Goal: Information Seeking & Learning: Understand process/instructions

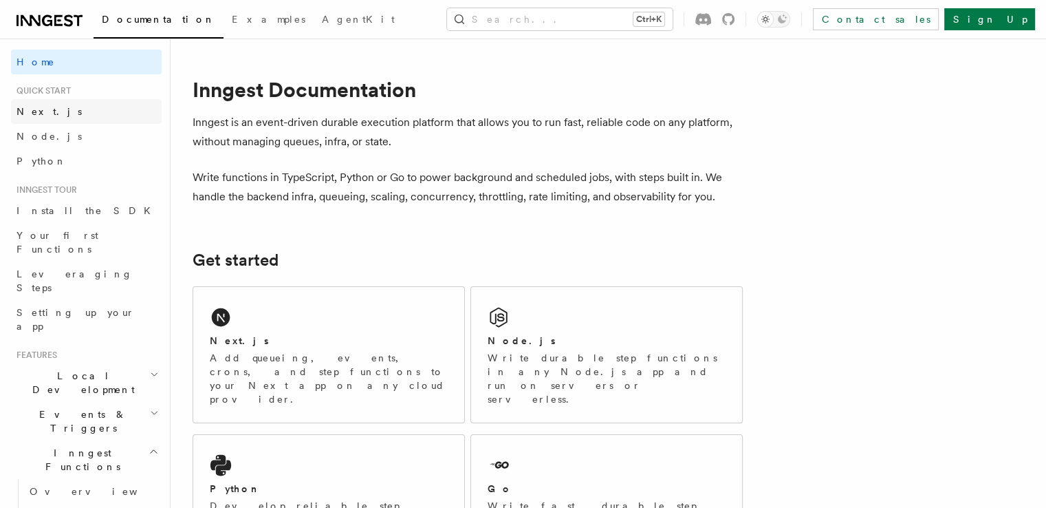
click at [45, 107] on span "Next.js" at bounding box center [49, 111] width 65 height 11
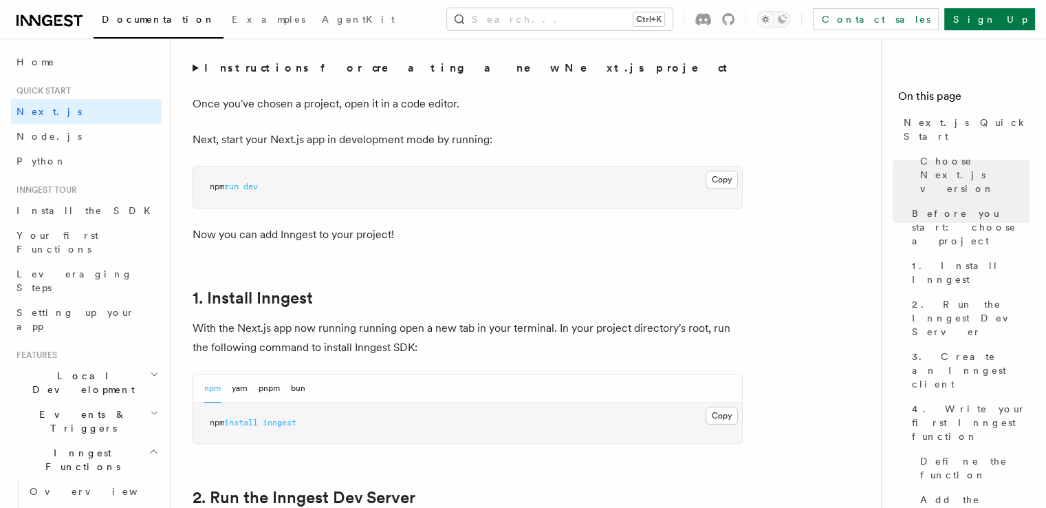
scroll to position [642, 0]
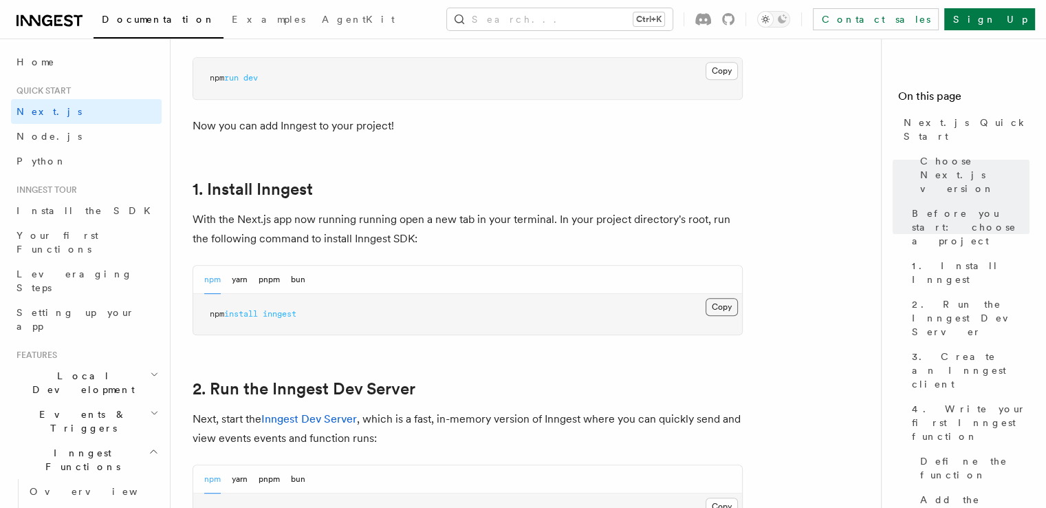
click at [732, 310] on button "Copy Copied" at bounding box center [722, 307] width 32 height 18
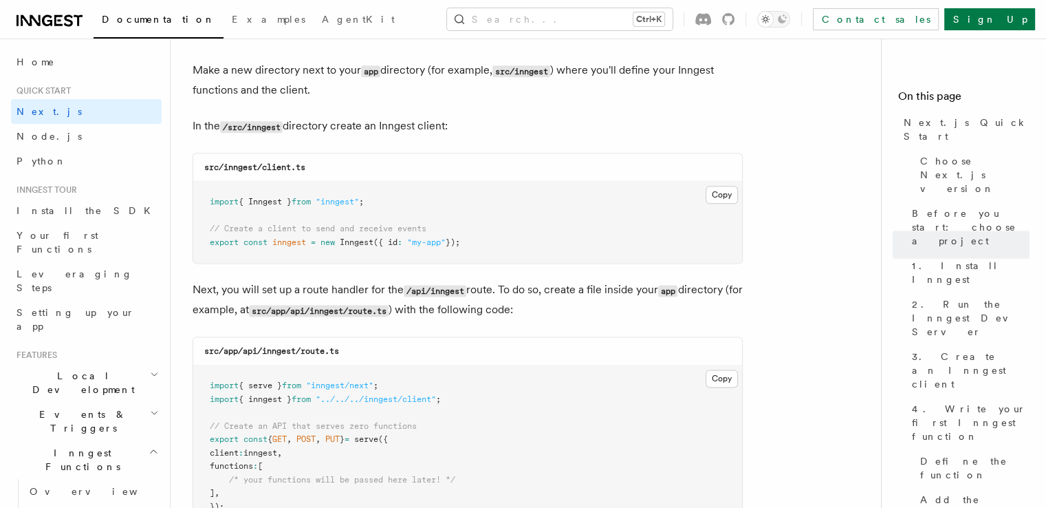
scroll to position [1708, 0]
click at [721, 195] on button "Copy Copied" at bounding box center [722, 192] width 32 height 18
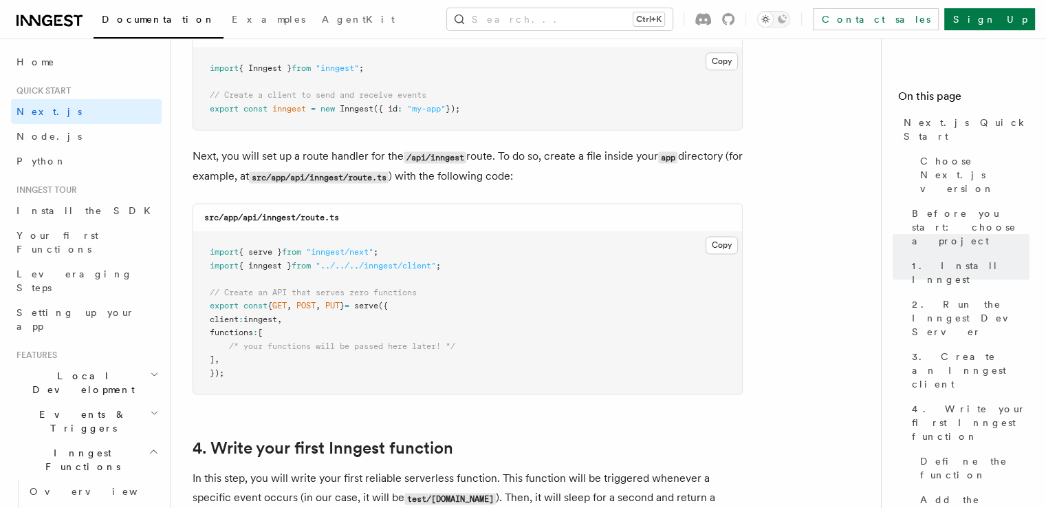
scroll to position [1845, 0]
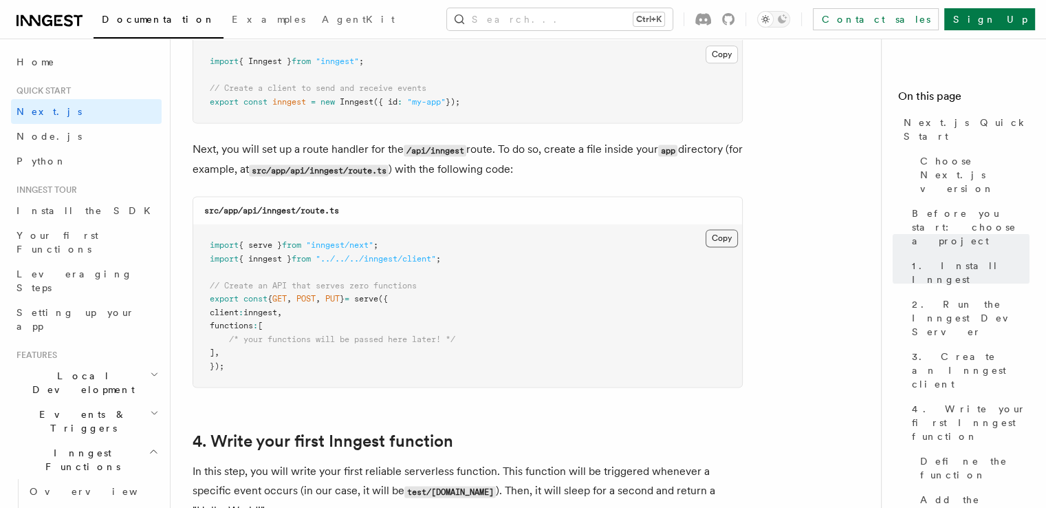
click at [715, 244] on button "Copy Copied" at bounding box center [722, 238] width 32 height 18
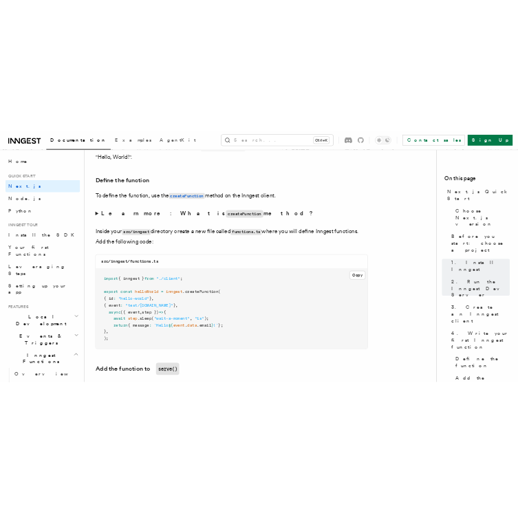
scroll to position [2315, 0]
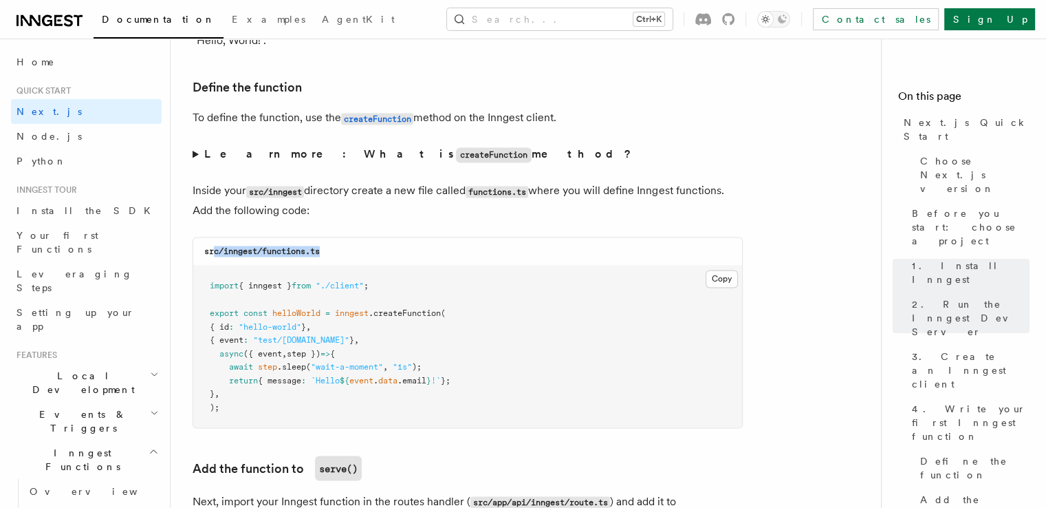
drag, startPoint x: 213, startPoint y: 252, endPoint x: 475, endPoint y: 262, distance: 262.2
click at [459, 259] on div "src/inngest/functions.ts" at bounding box center [467, 251] width 549 height 28
click at [732, 272] on button "Copy Copied" at bounding box center [722, 279] width 32 height 18
click at [226, 252] on code "src/inngest/functions.ts" at bounding box center [262, 251] width 116 height 10
click at [227, 252] on code "src/inngest/functions.ts" at bounding box center [262, 251] width 116 height 10
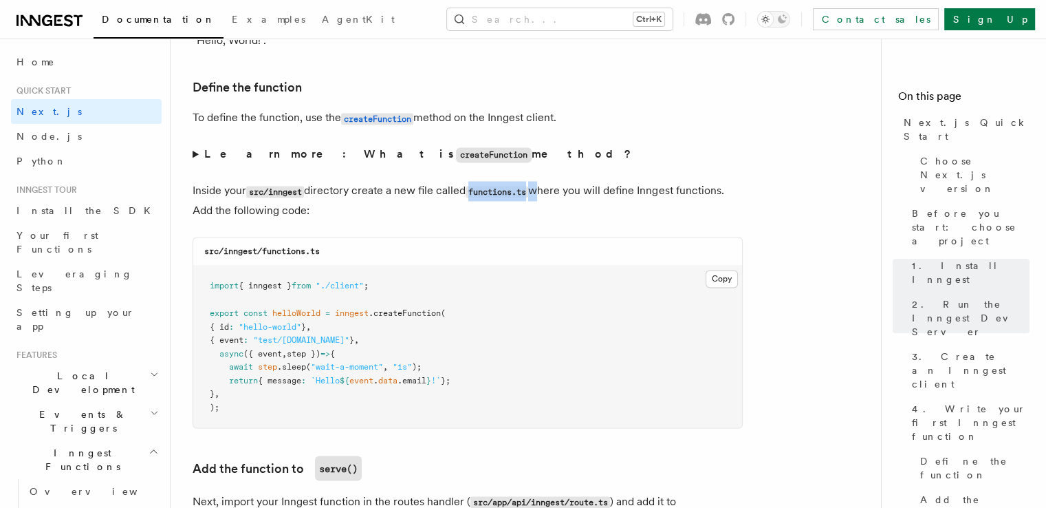
drag, startPoint x: 476, startPoint y: 193, endPoint x: 539, endPoint y: 195, distance: 62.6
click at [539, 195] on p "Inside your src/inngest directory create a new file called functions.ts where y…" at bounding box center [468, 200] width 550 height 39
copy code "functions.ts"
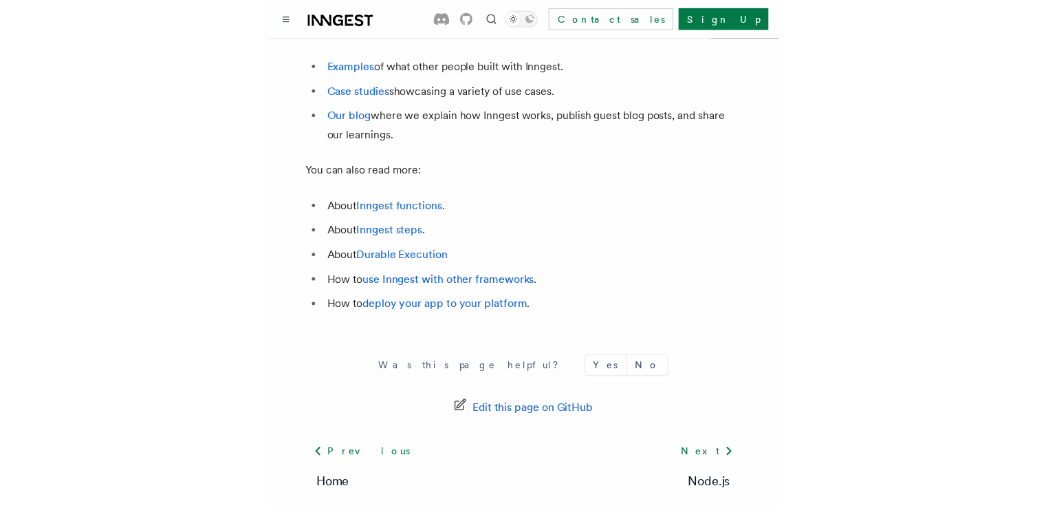
scroll to position [8086, 0]
